Goal: Information Seeking & Learning: Learn about a topic

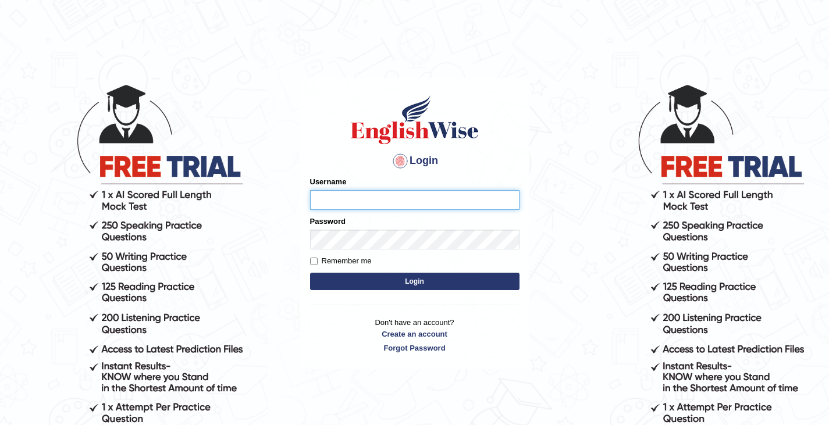
click at [342, 198] on input "Username" at bounding box center [414, 200] width 209 height 20
type input "0411980057"
type input "Chittagong01"
click at [310, 273] on button "Login" at bounding box center [414, 281] width 209 height 17
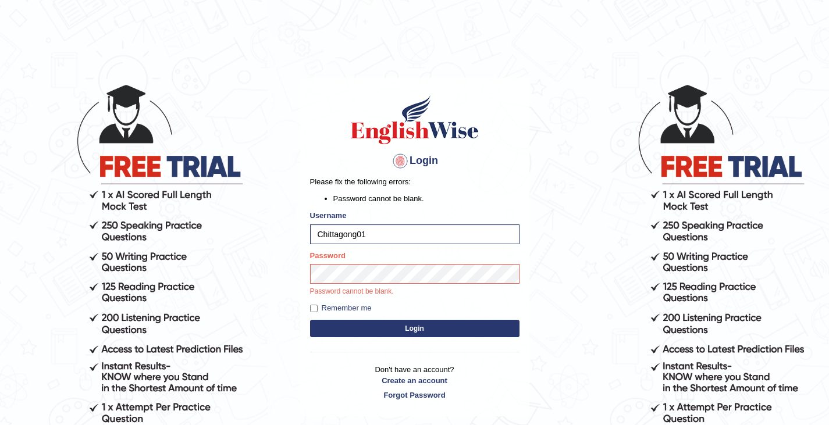
drag, startPoint x: 373, startPoint y: 237, endPoint x: 268, endPoint y: 238, distance: 105.9
click at [268, 239] on body "Login Please fix the following errors: Password cannot be blank. Username Chitt…" at bounding box center [414, 253] width 829 height 425
type input "0411980057"
click at [310, 320] on button "Login" at bounding box center [414, 328] width 209 height 17
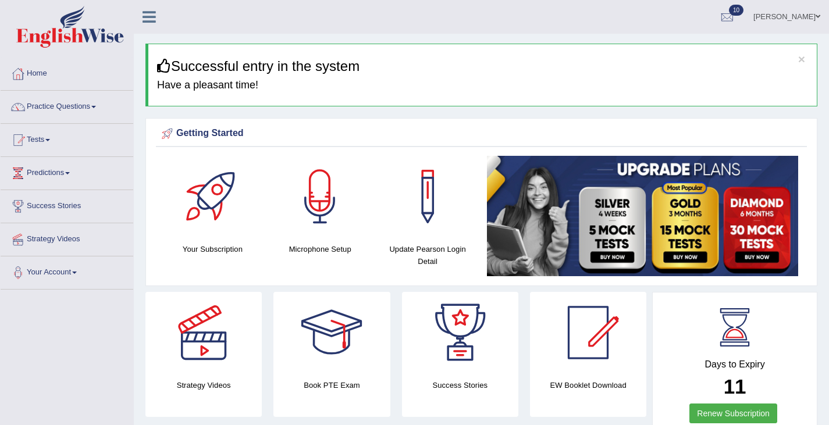
click at [55, 108] on link "Practice Questions" at bounding box center [67, 105] width 133 height 29
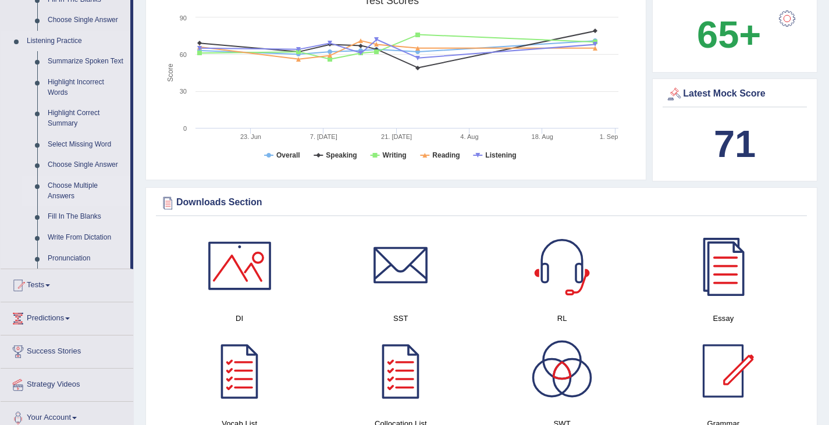
scroll to position [472, 0]
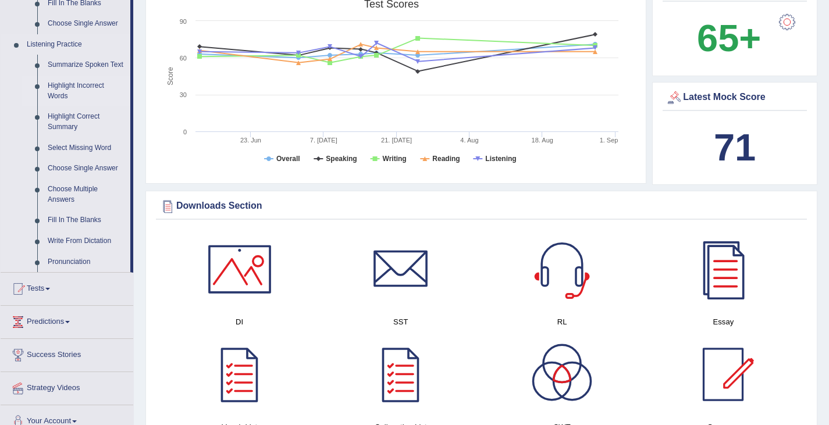
click at [69, 95] on link "Highlight Incorrect Words" at bounding box center [86, 91] width 88 height 31
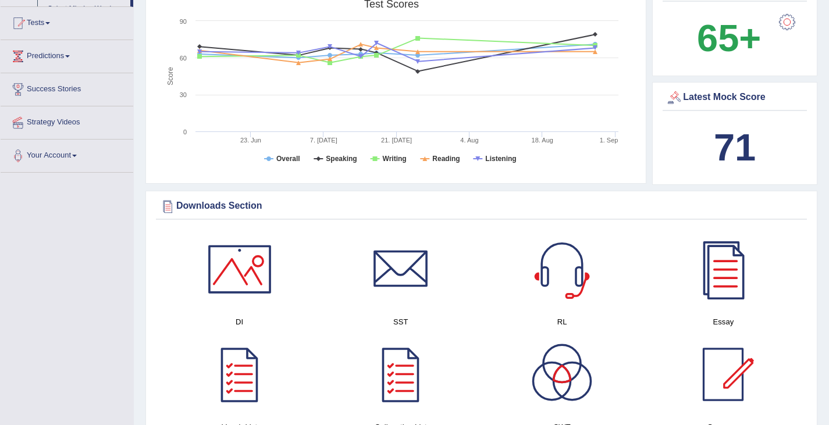
scroll to position [199, 0]
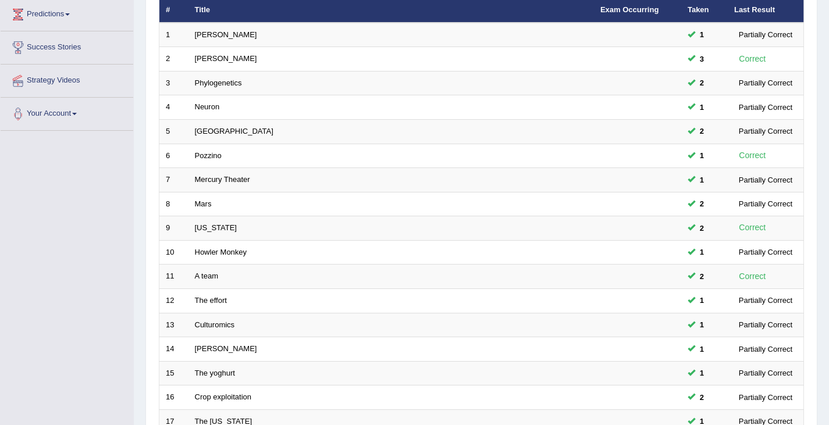
scroll to position [345, 0]
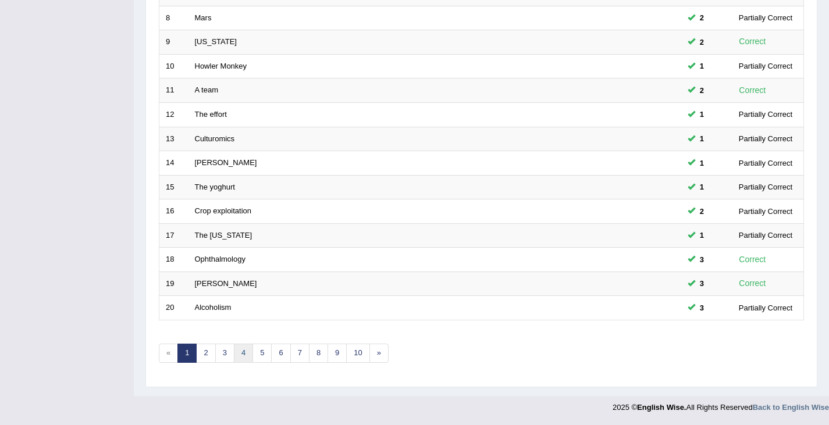
click at [241, 353] on link "4" at bounding box center [243, 353] width 19 height 19
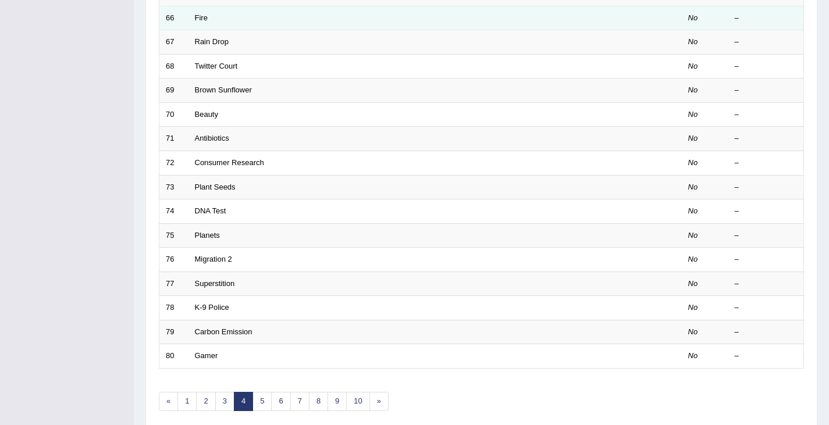
scroll to position [345, 0]
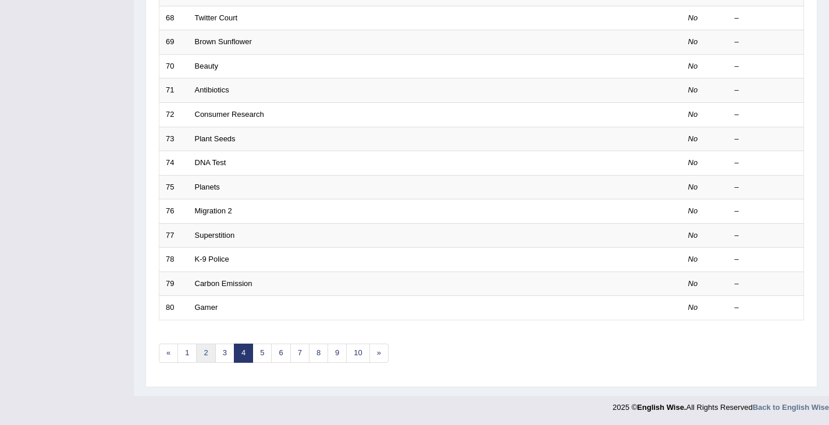
click at [206, 353] on link "2" at bounding box center [205, 353] width 19 height 19
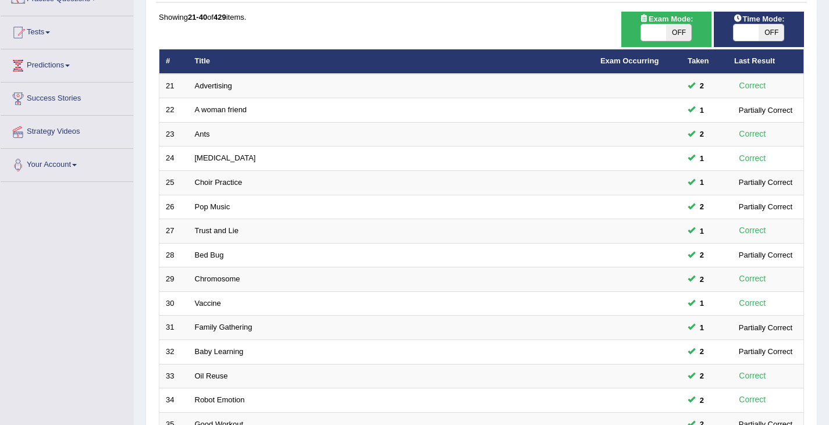
scroll to position [345, 0]
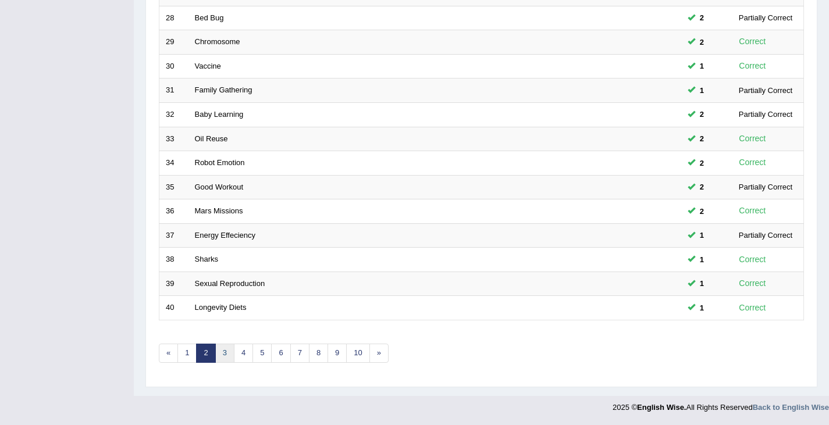
click at [223, 355] on link "3" at bounding box center [224, 353] width 19 height 19
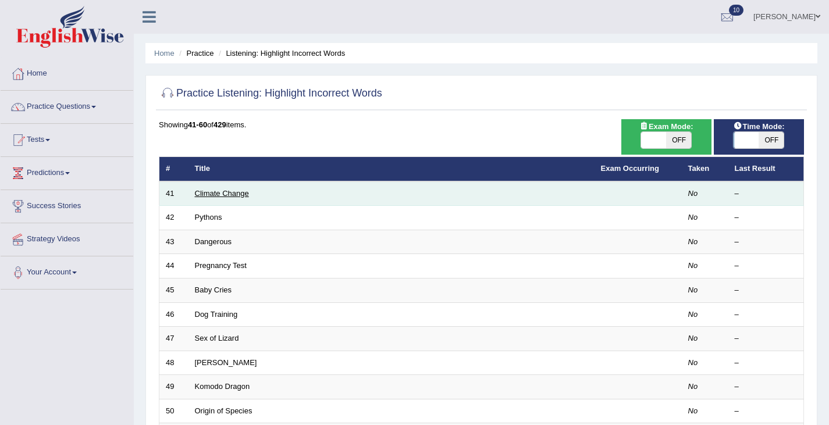
click at [219, 197] on link "Climate Change" at bounding box center [222, 193] width 54 height 9
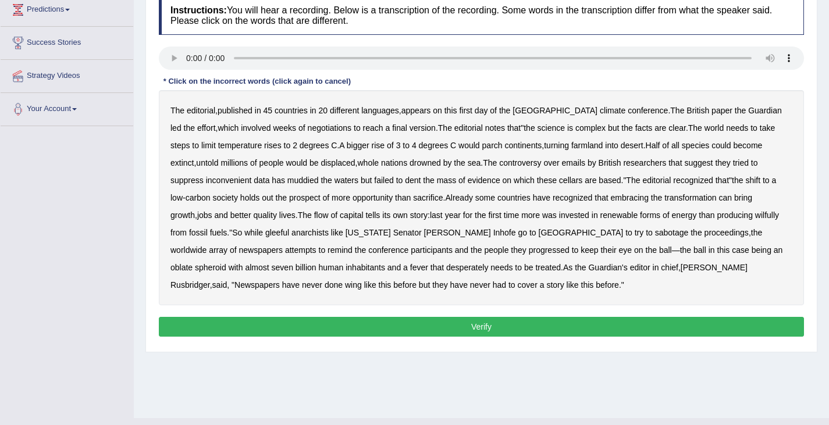
scroll to position [165, 0]
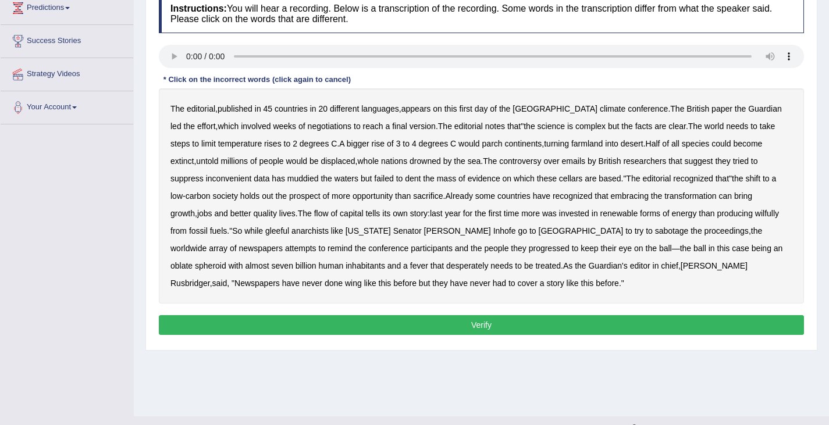
click at [559, 174] on b "cellars" at bounding box center [570, 178] width 23 height 9
click at [758, 216] on b "wilfully" at bounding box center [767, 213] width 24 height 9
click at [529, 249] on b "progressed" at bounding box center [549, 248] width 41 height 9
click at [345, 287] on b "wing" at bounding box center [353, 283] width 17 height 9
click at [490, 324] on button "Verify" at bounding box center [481, 325] width 645 height 20
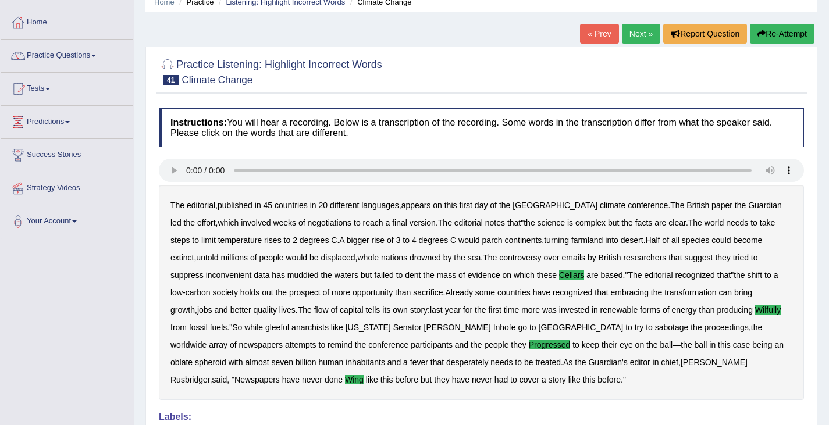
scroll to position [50, 0]
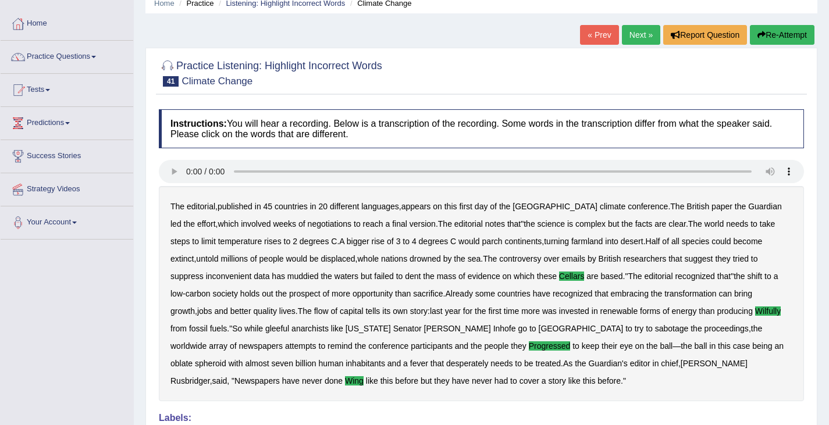
click at [631, 38] on link "Next »" at bounding box center [641, 35] width 38 height 20
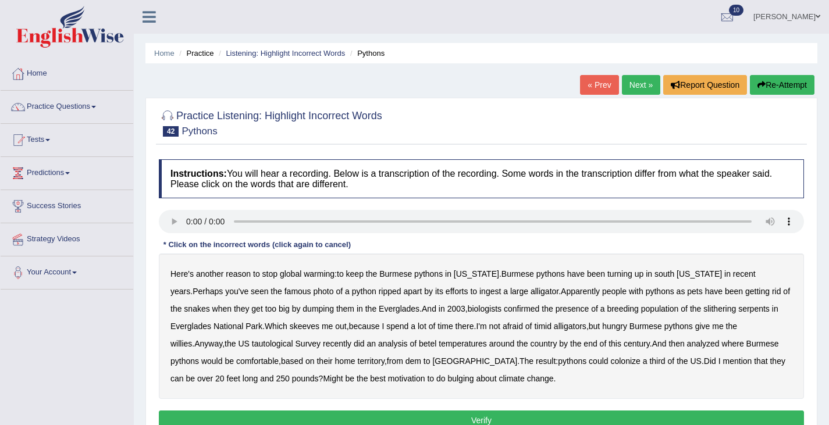
scroll to position [95, 0]
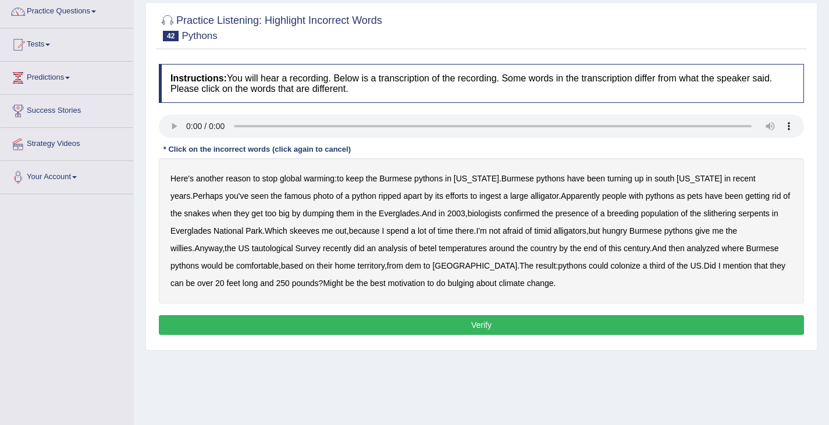
click at [468, 216] on b "biologists" at bounding box center [485, 213] width 34 height 9
click at [468, 214] on b "biologists" at bounding box center [485, 213] width 34 height 9
click at [252, 251] on b "tautological" at bounding box center [272, 248] width 41 height 9
click at [419, 249] on b "betel" at bounding box center [427, 248] width 17 height 9
click at [405, 269] on b "dem" at bounding box center [413, 265] width 16 height 9
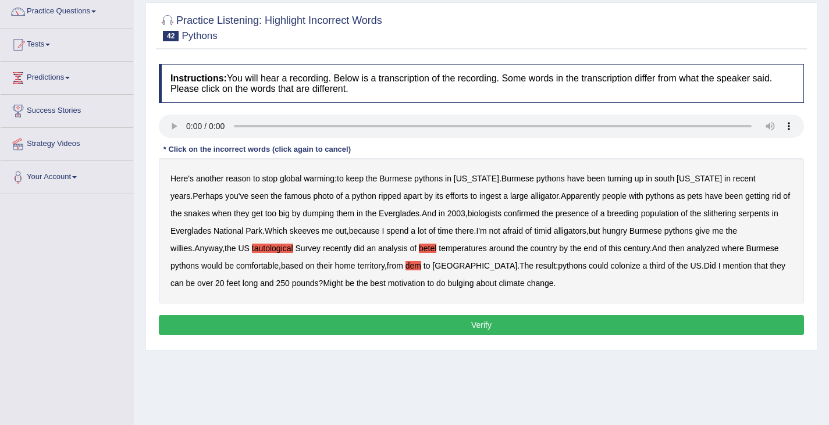
click at [447, 286] on b "bulging" at bounding box center [460, 283] width 26 height 9
click at [444, 324] on button "Verify" at bounding box center [481, 325] width 645 height 20
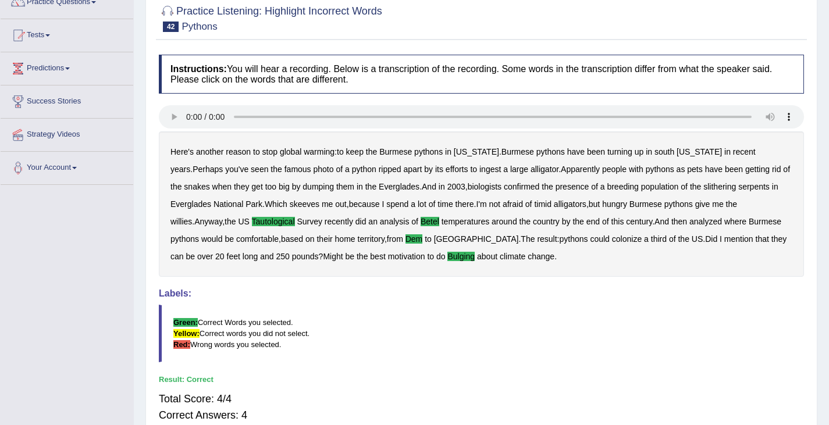
scroll to position [0, 0]
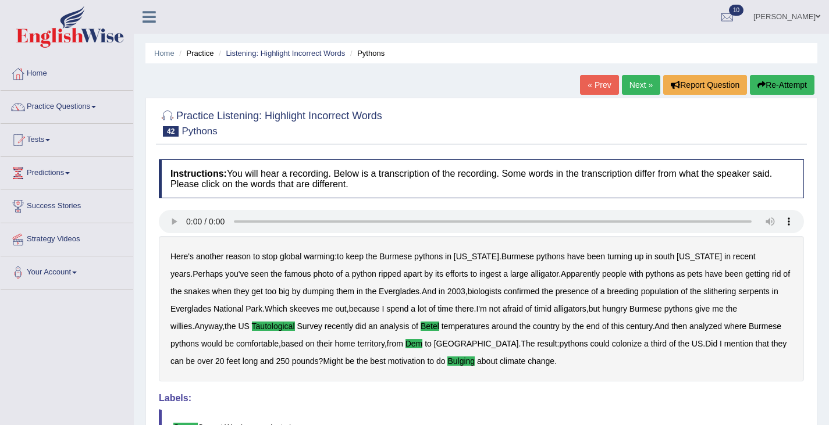
click at [638, 87] on link "Next »" at bounding box center [641, 85] width 38 height 20
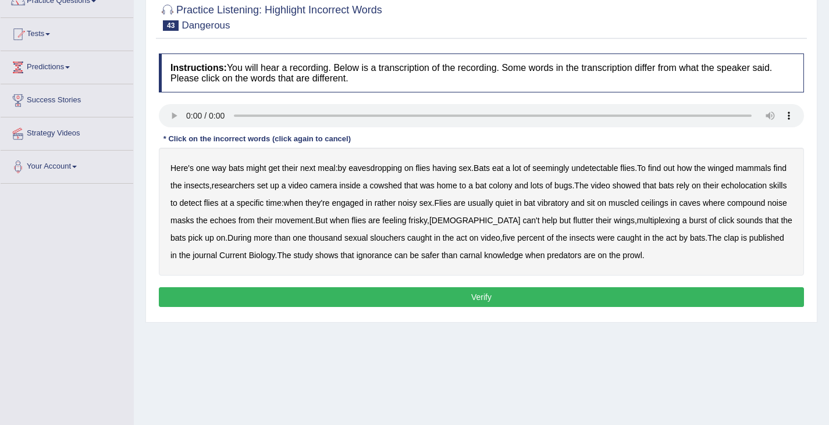
scroll to position [115, 0]
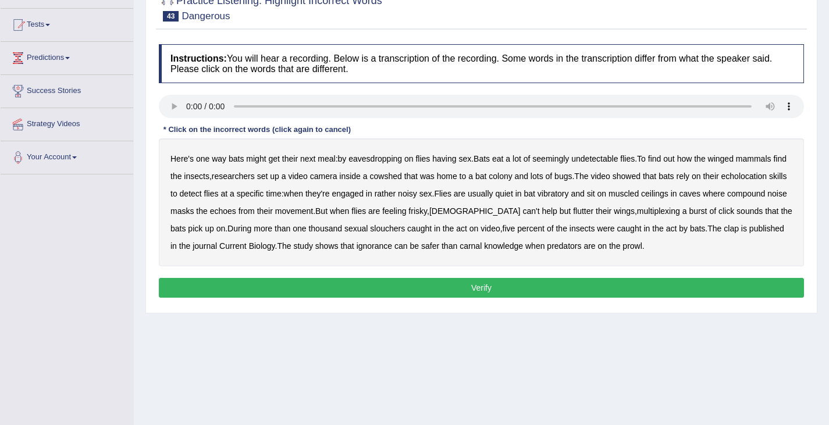
click at [727, 198] on b "compound" at bounding box center [746, 193] width 38 height 9
click at [405, 226] on b "slouchers" at bounding box center [387, 228] width 35 height 9
click at [724, 233] on b "clap" at bounding box center [731, 228] width 15 height 9
click at [472, 293] on button "Verify" at bounding box center [481, 288] width 645 height 20
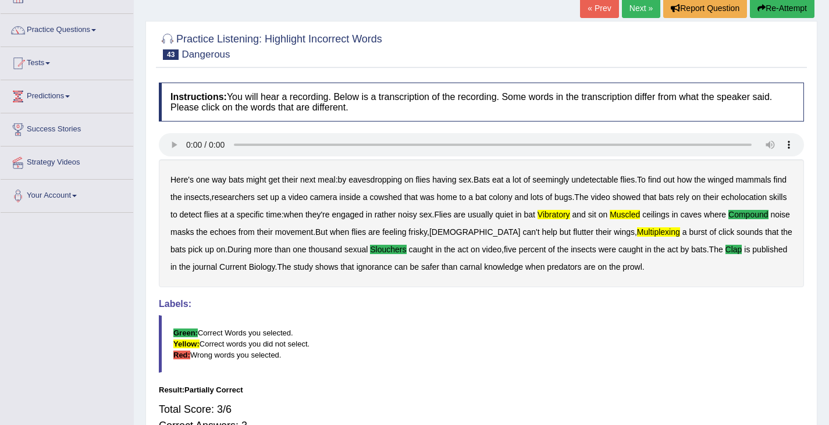
scroll to position [0, 0]
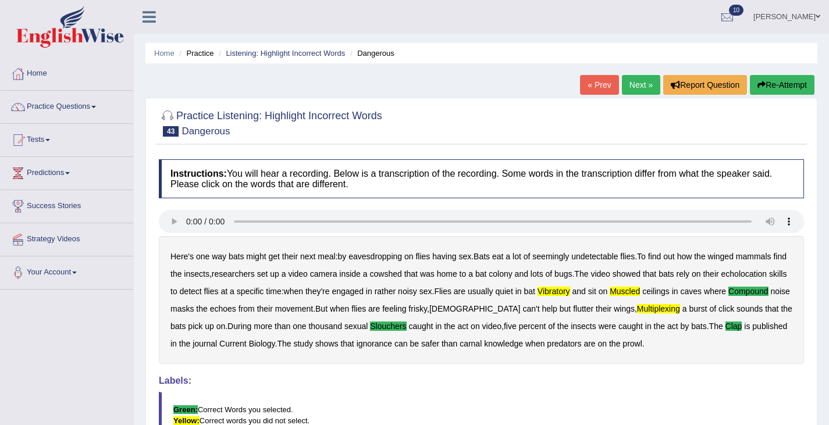
click at [791, 81] on button "Re-Attempt" at bounding box center [782, 85] width 65 height 20
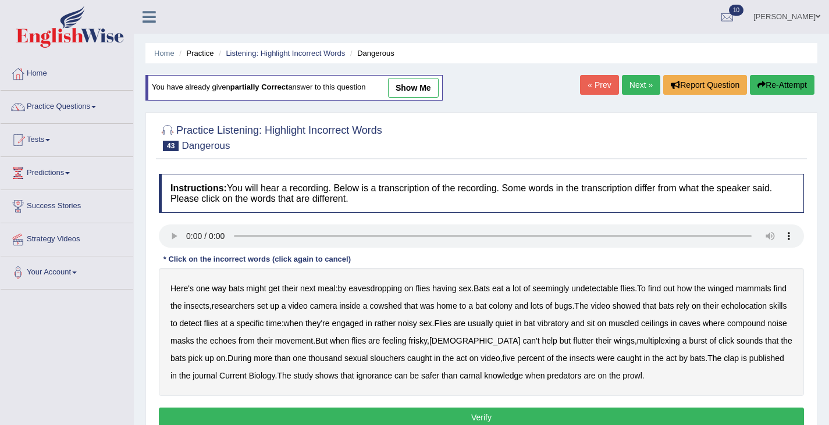
click at [727, 328] on b "compound" at bounding box center [746, 323] width 38 height 9
click at [680, 343] on b "multiplexing" at bounding box center [658, 340] width 43 height 9
click at [405, 358] on b "slouchers" at bounding box center [387, 358] width 35 height 9
click at [724, 363] on b "clap" at bounding box center [731, 358] width 15 height 9
click at [569, 328] on b "vibratory" at bounding box center [553, 323] width 31 height 9
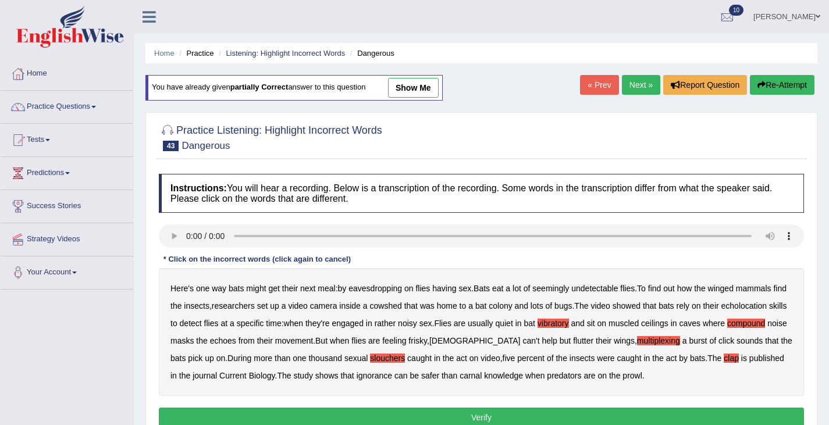
click at [639, 323] on b "muscled" at bounding box center [624, 323] width 30 height 9
click at [405, 360] on b "slouchers" at bounding box center [387, 358] width 35 height 9
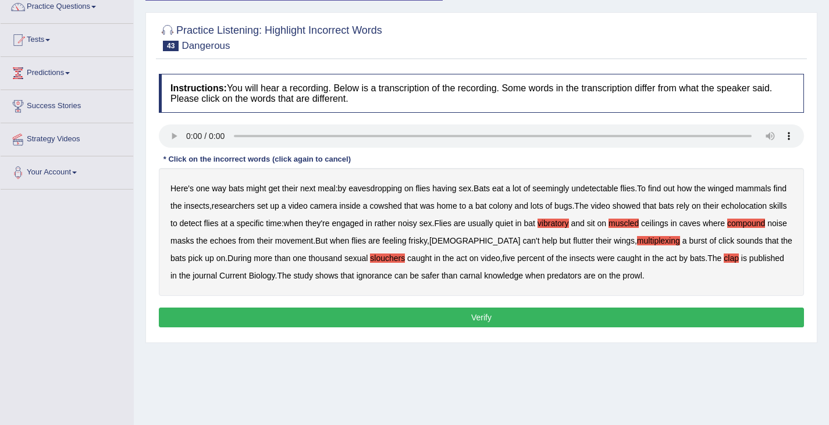
scroll to position [111, 0]
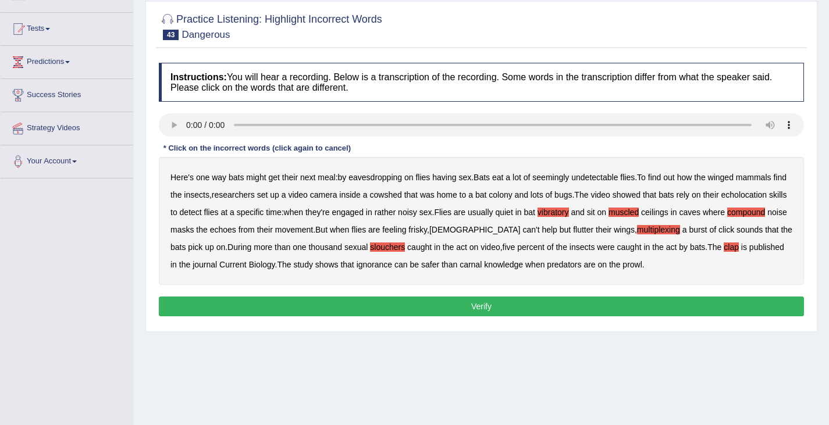
click at [521, 305] on button "Verify" at bounding box center [481, 307] width 645 height 20
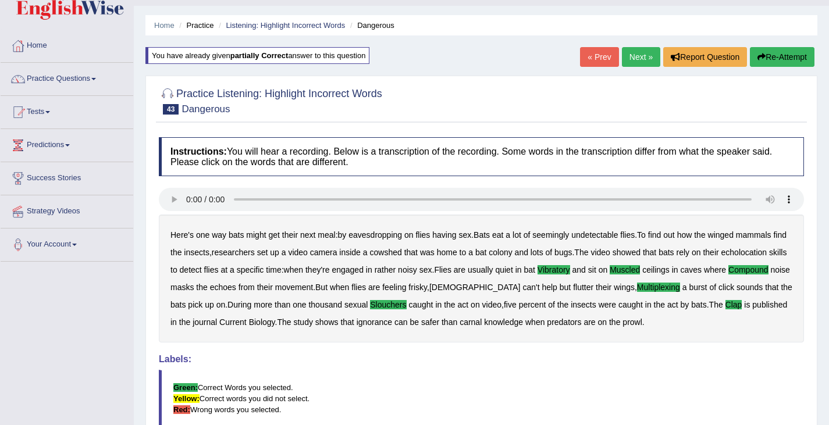
scroll to position [0, 0]
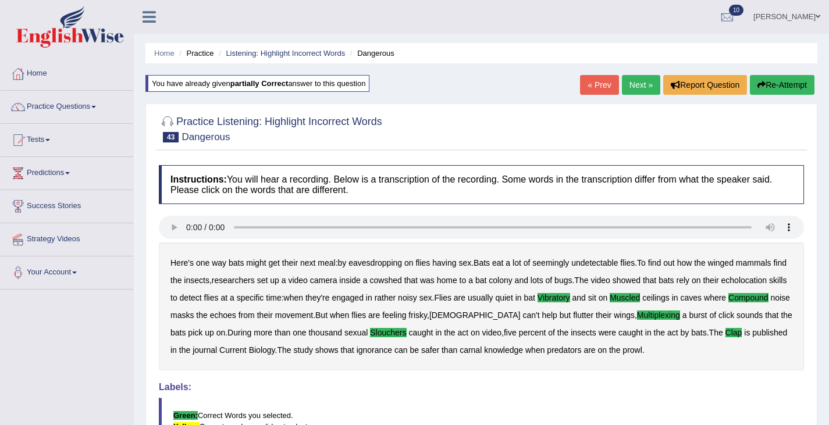
click at [639, 82] on link "Next »" at bounding box center [641, 85] width 38 height 20
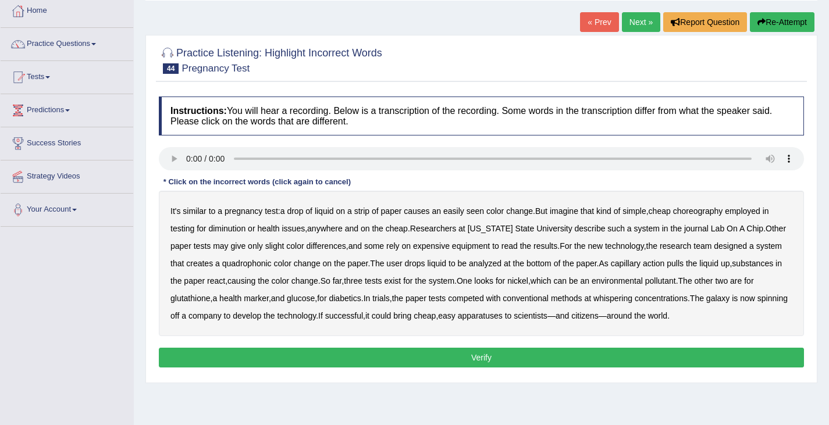
scroll to position [63, 0]
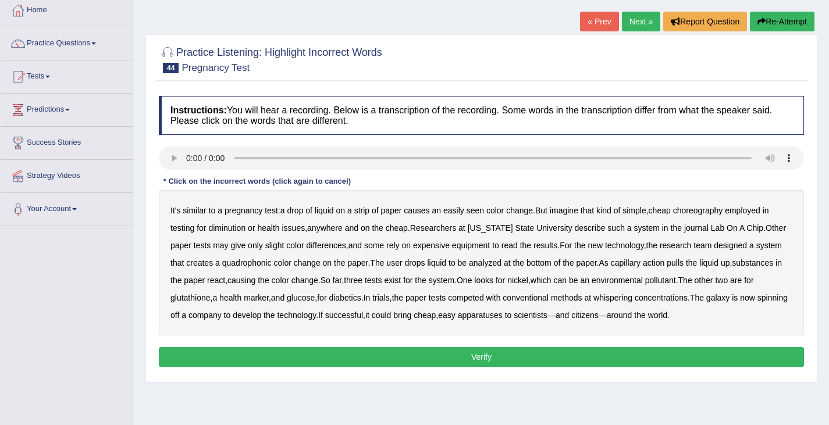
click at [711, 207] on b "choreography" at bounding box center [698, 210] width 50 height 9
click at [229, 230] on b "diminution" at bounding box center [226, 227] width 37 height 9
click at [272, 265] on b "quadrophonic" at bounding box center [246, 262] width 49 height 9
click at [632, 300] on b "whispering" at bounding box center [612, 297] width 39 height 9
click at [540, 321] on div "It's similar to a pregnancy test : a drop of liquid on a strip of paper causes …" at bounding box center [481, 262] width 645 height 145
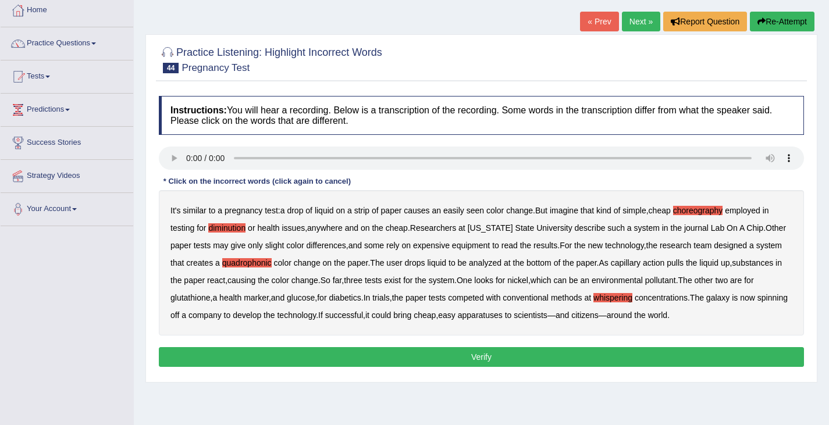
click at [503, 315] on b "apparatuses" at bounding box center [480, 315] width 45 height 9
click at [730, 296] on b "galaxy" at bounding box center [717, 297] width 23 height 9
click at [485, 360] on button "Verify" at bounding box center [481, 357] width 645 height 20
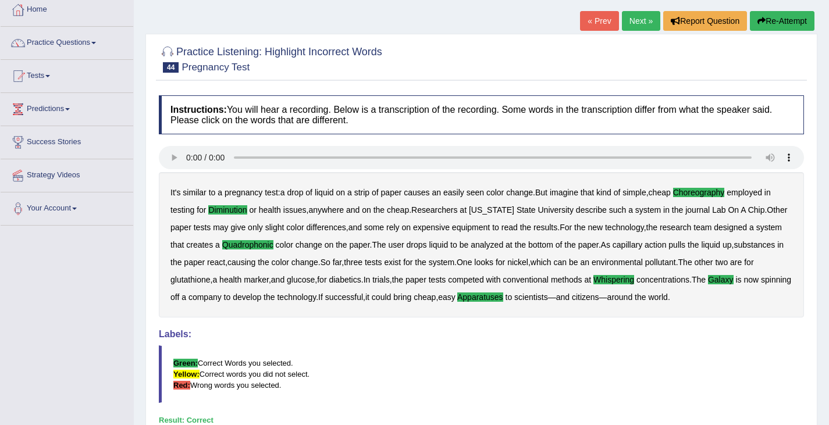
scroll to position [9, 0]
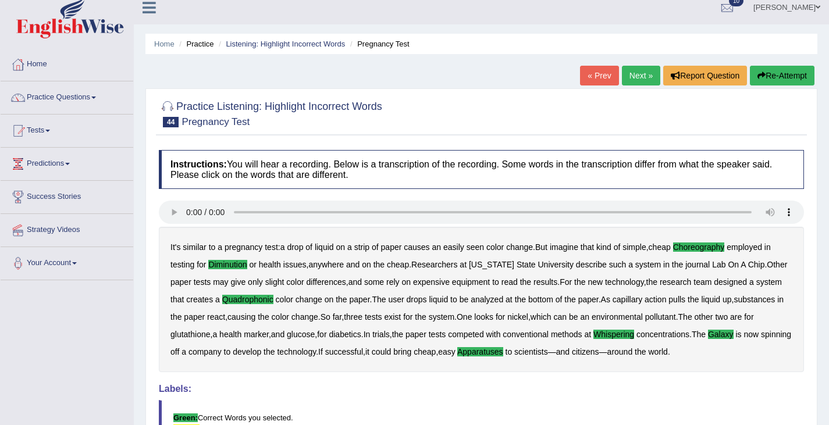
click at [637, 76] on link "Next »" at bounding box center [641, 76] width 38 height 20
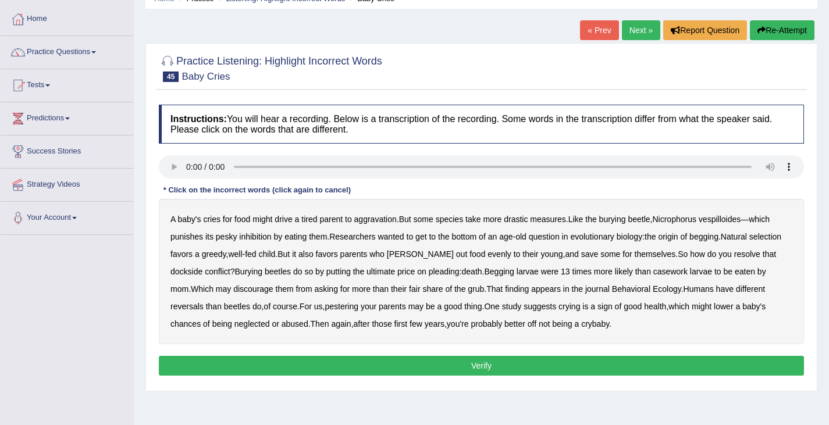
scroll to position [58, 0]
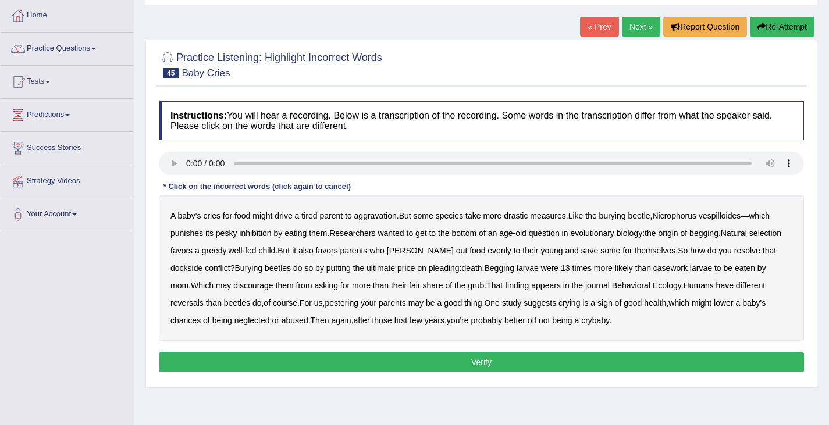
click at [252, 235] on b "inhibition" at bounding box center [255, 233] width 32 height 9
click at [188, 272] on b "dockside" at bounding box center [186, 268] width 32 height 9
click at [679, 270] on b "casework" at bounding box center [670, 268] width 34 height 9
click at [188, 304] on b "reversals" at bounding box center [186, 302] width 33 height 9
click at [449, 370] on button "Verify" at bounding box center [481, 363] width 645 height 20
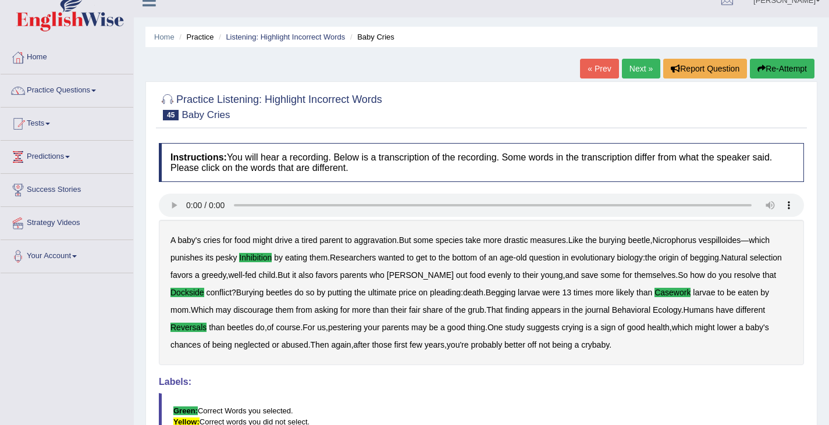
scroll to position [0, 0]
